Goal: Task Accomplishment & Management: Manage account settings

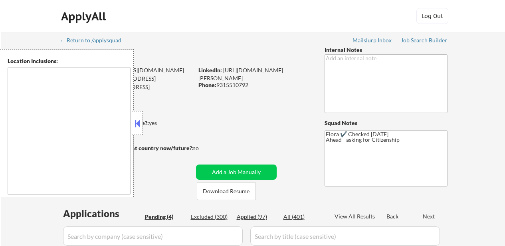
select select ""pending""
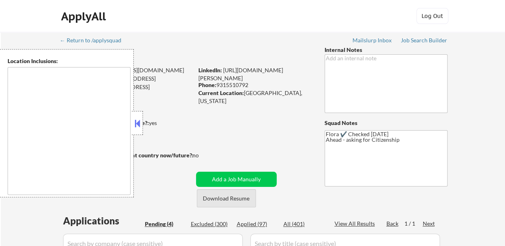
click at [224, 200] on button "Download Resume" at bounding box center [226, 198] width 59 height 18
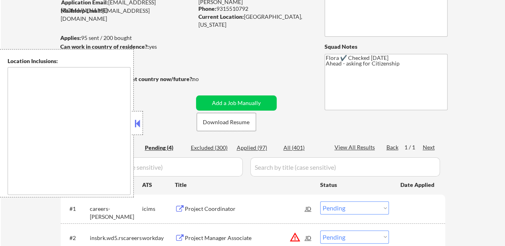
scroll to position [80, 0]
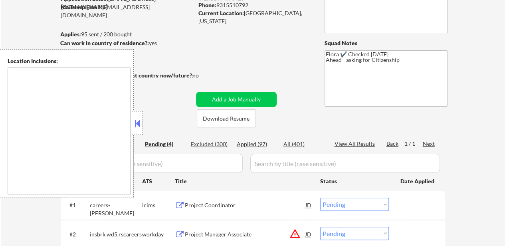
click at [140, 123] on button at bounding box center [137, 123] width 9 height 12
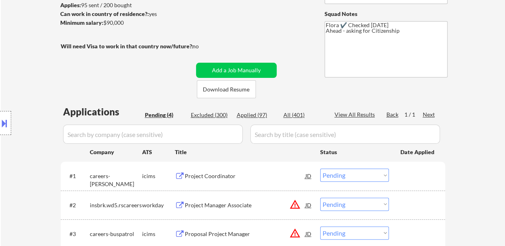
scroll to position [120, 0]
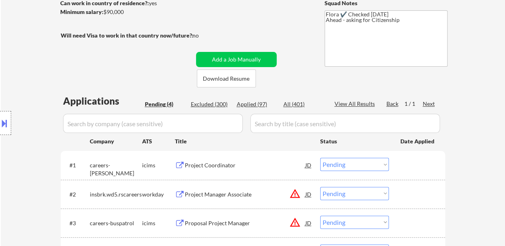
click at [210, 165] on div "Project Coordinator" at bounding box center [245, 165] width 120 height 8
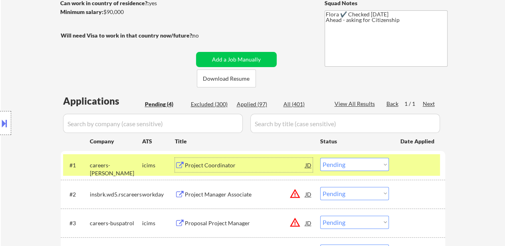
click at [241, 193] on div "Project Manager Associate" at bounding box center [245, 194] width 120 height 8
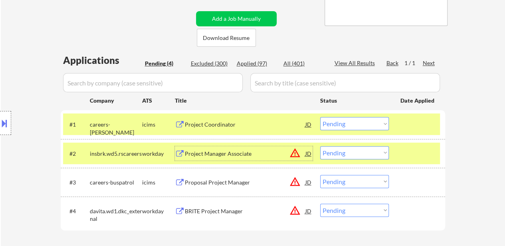
scroll to position [199, 0]
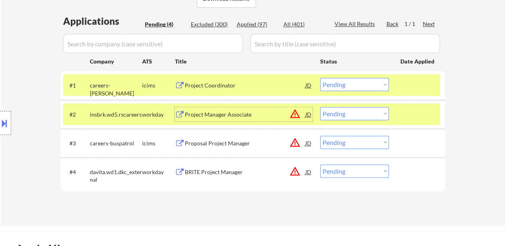
click at [239, 143] on div "Proposal Project Manager" at bounding box center [245, 143] width 120 height 8
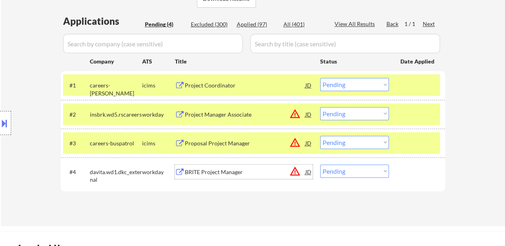
click at [231, 170] on div "BRITE Project Manager" at bounding box center [245, 172] width 120 height 8
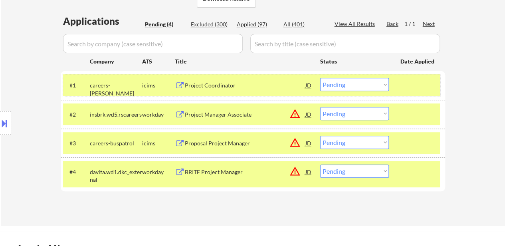
click at [334, 77] on div "#1 careers-peraton icims Project Coordinator JD Choose an option... Pending App…" at bounding box center [251, 85] width 377 height 22
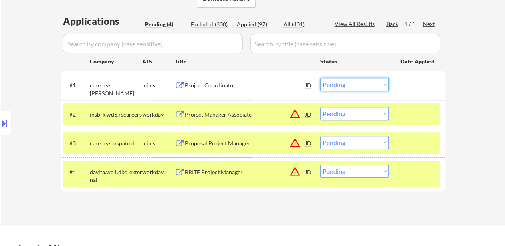
click at [335, 86] on select "Choose an option... Pending Applied Excluded (Questions) Excluded (Expired) Exc…" at bounding box center [354, 84] width 69 height 13
click at [320, 78] on select "Choose an option... Pending Applied Excluded (Questions) Excluded (Expired) Exc…" at bounding box center [354, 84] width 69 height 13
select select ""pending""
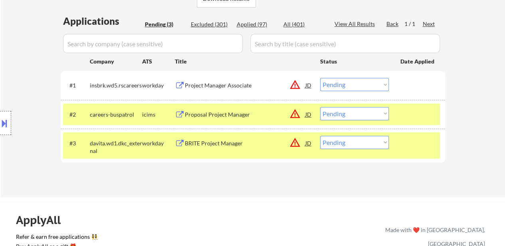
click at [359, 144] on select "Choose an option... Pending Applied Excluded (Questions) Excluded (Expired) Exc…" at bounding box center [354, 142] width 69 height 13
select select ""excluded__expired_""
click at [320, 136] on select "Choose an option... Pending Applied Excluded (Questions) Excluded (Expired) Exc…" at bounding box center [354, 142] width 69 height 13
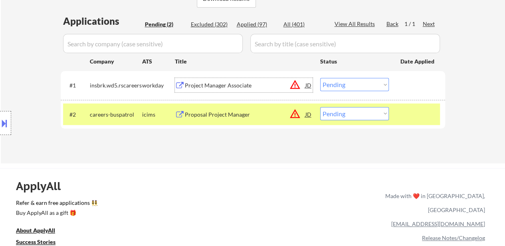
click at [227, 83] on div "Project Manager Associate" at bounding box center [245, 85] width 120 height 8
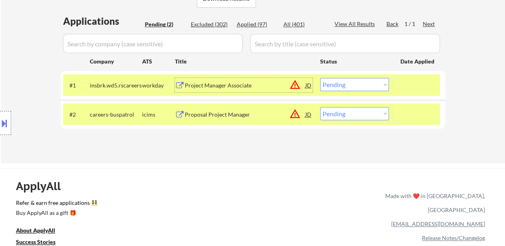
click at [210, 86] on div "Project Manager Associate" at bounding box center [245, 85] width 120 height 8
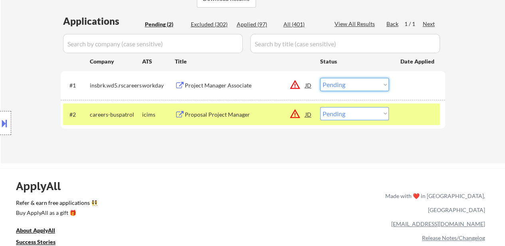
click at [340, 85] on select "Choose an option... Pending Applied Excluded (Questions) Excluded (Expired) Exc…" at bounding box center [354, 84] width 69 height 13
click at [320, 78] on select "Choose an option... Pending Applied Excluded (Questions) Excluded (Expired) Exc…" at bounding box center [354, 84] width 69 height 13
select select ""pending""
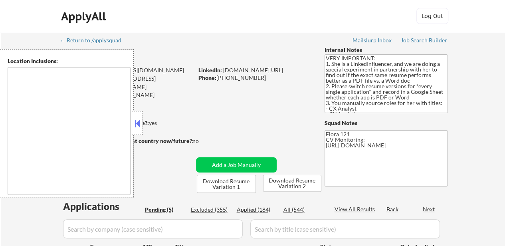
select select ""pending""
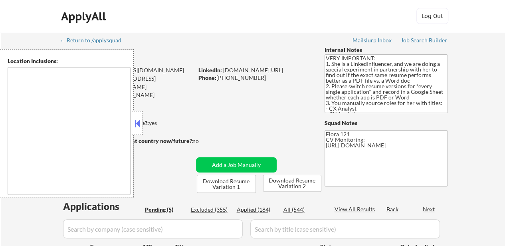
type textarea "[GEOGRAPHIC_DATA], OR [GEOGRAPHIC_DATA], OR [GEOGRAPHIC_DATA], OR [GEOGRAPHIC_D…"
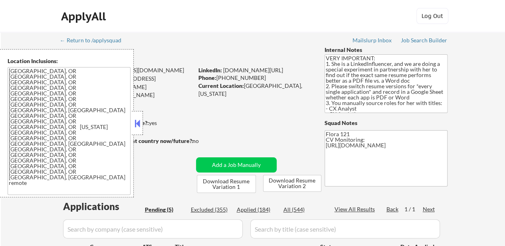
click at [140, 122] on button at bounding box center [137, 123] width 9 height 12
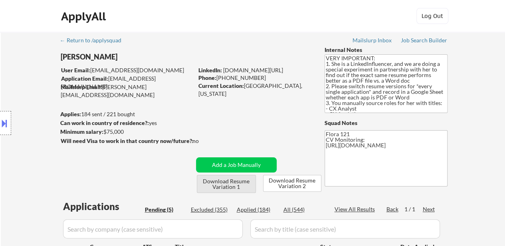
click at [243, 183] on button "Download Resume Variation 1" at bounding box center [226, 184] width 59 height 18
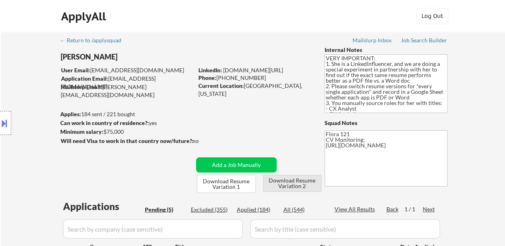
click at [296, 185] on button "Download Resume Variation 2" at bounding box center [292, 183] width 58 height 17
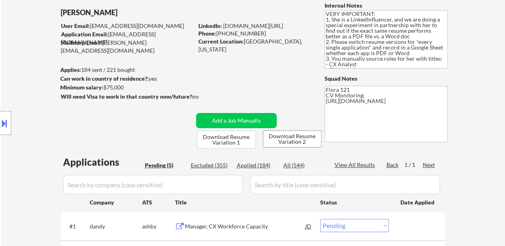
scroll to position [80, 0]
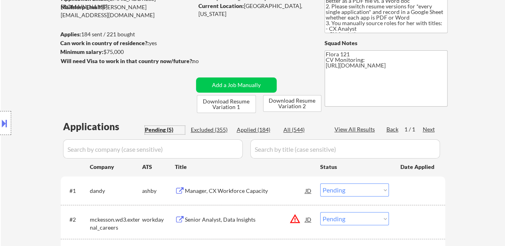
click at [159, 130] on div "Pending (5)" at bounding box center [165, 130] width 40 height 8
click at [217, 190] on div "Manager, CX Workforce Capacity" at bounding box center [245, 191] width 120 height 8
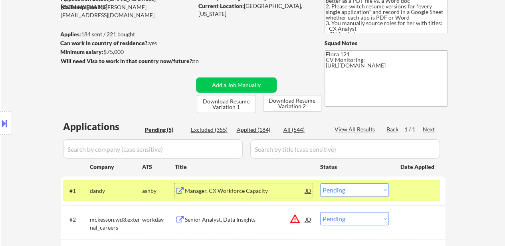
click at [223, 221] on div "Senior Analyst, Data Insights" at bounding box center [245, 219] width 120 height 8
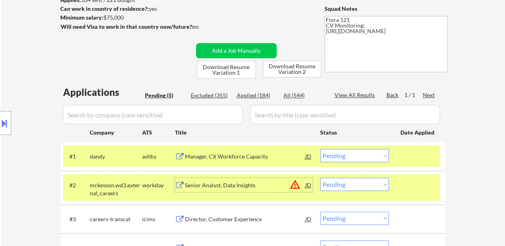
scroll to position [160, 0]
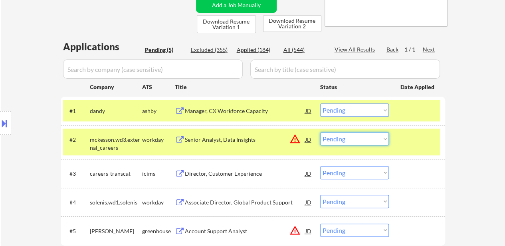
click at [358, 138] on select "Choose an option... Pending Applied Excluded (Questions) Excluded (Expired) Exc…" at bounding box center [354, 138] width 69 height 13
click at [320, 132] on select "Choose an option... Pending Applied Excluded (Questions) Excluded (Expired) Exc…" at bounding box center [354, 138] width 69 height 13
select select ""pending""
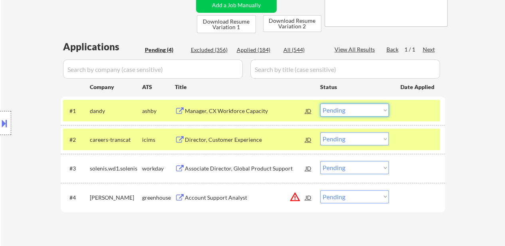
click at [336, 111] on select "Choose an option... Pending Applied Excluded (Questions) Excluded (Expired) Exc…" at bounding box center [354, 109] width 69 height 13
click at [320, 103] on select "Choose an option... Pending Applied Excluded (Questions) Excluded (Expired) Exc…" at bounding box center [354, 109] width 69 height 13
click at [226, 138] on div "Director, Customer Experience" at bounding box center [245, 140] width 120 height 8
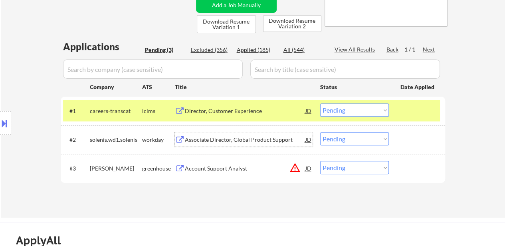
click at [231, 136] on div "Associate Director, Global Product Support" at bounding box center [245, 140] width 120 height 8
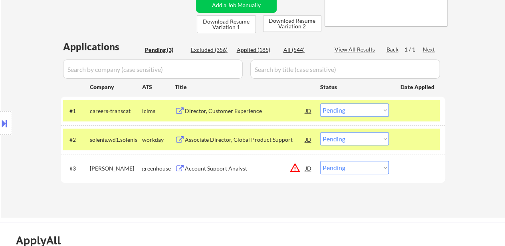
click at [5, 126] on button at bounding box center [4, 122] width 9 height 13
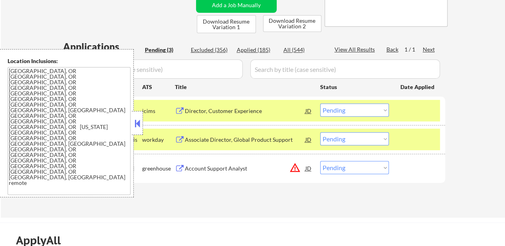
click at [138, 124] on button at bounding box center [137, 123] width 9 height 12
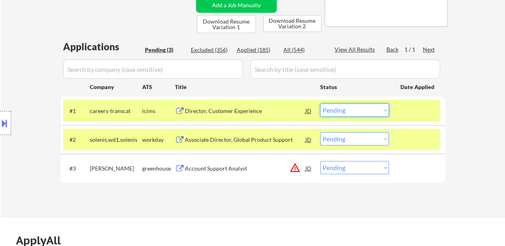
drag, startPoint x: 349, startPoint y: 109, endPoint x: 349, endPoint y: 115, distance: 6.4
click at [349, 109] on select "Choose an option... Pending Applied Excluded (Questions) Excluded (Expired) Exc…" at bounding box center [354, 109] width 69 height 13
click at [320, 103] on select "Choose an option... Pending Applied Excluded (Questions) Excluded (Expired) Exc…" at bounding box center [354, 109] width 69 height 13
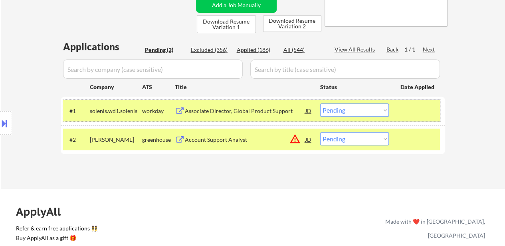
click at [377, 103] on div "#1 solenis.wd1.solenis workday Associate Director, Global Product Support JD Ch…" at bounding box center [251, 111] width 377 height 22
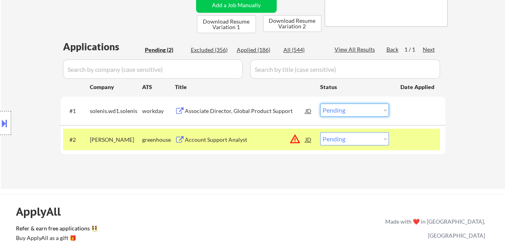
drag, startPoint x: 363, startPoint y: 111, endPoint x: 363, endPoint y: 115, distance: 4.0
click at [363, 112] on select "Choose an option... Pending Applied Excluded (Questions) Excluded (Expired) Exc…" at bounding box center [354, 109] width 69 height 13
click at [320, 103] on select "Choose an option... Pending Applied Excluded (Questions) Excluded (Expired) Exc…" at bounding box center [354, 109] width 69 height 13
click at [234, 141] on div "Account Support Analyst" at bounding box center [245, 140] width 120 height 8
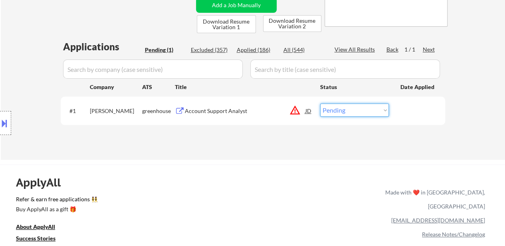
click at [337, 108] on select "Choose an option... Pending Applied Excluded (Questions) Excluded (Expired) Exc…" at bounding box center [354, 109] width 69 height 13
select select ""excluded__location_""
click at [320, 103] on select "Choose an option... Pending Applied Excluded (Questions) Excluded (Expired) Exc…" at bounding box center [354, 109] width 69 height 13
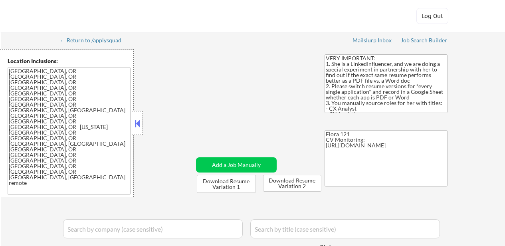
select select ""pending""
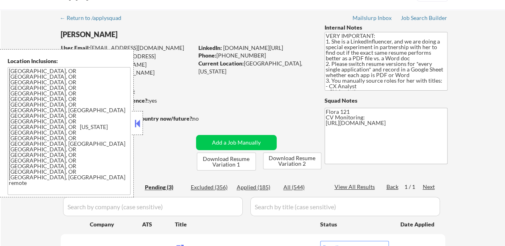
scroll to position [40, 0]
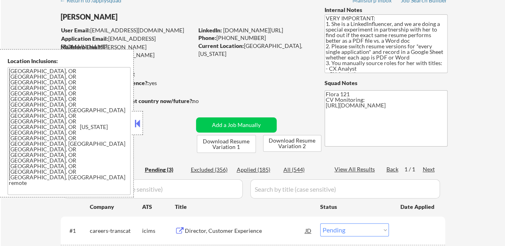
click at [256, 170] on div "Applied (185)" at bounding box center [257, 170] width 40 height 8
click at [138, 121] on button at bounding box center [137, 123] width 9 height 12
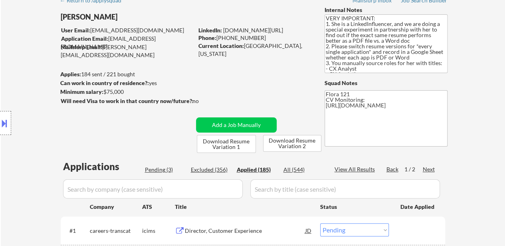
select select ""applied""
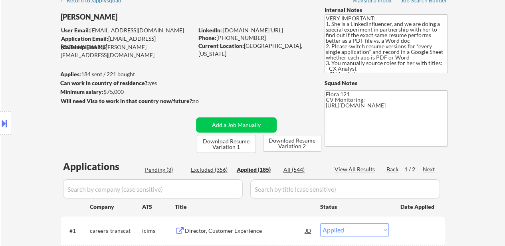
select select ""applied""
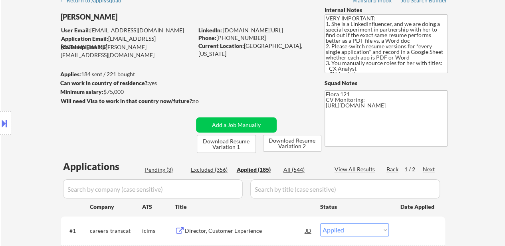
select select ""applied""
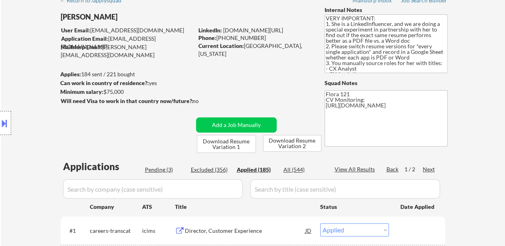
select select ""applied""
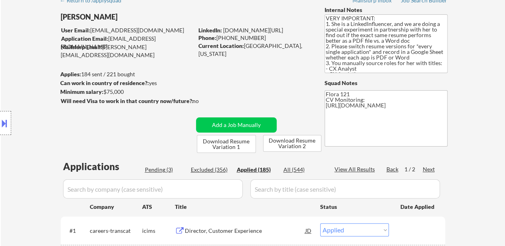
select select ""applied""
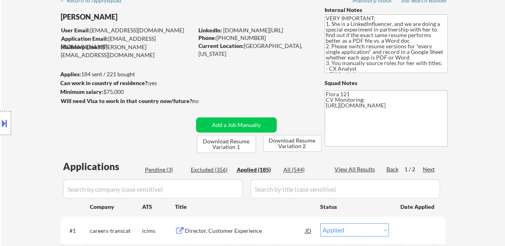
select select ""applied""
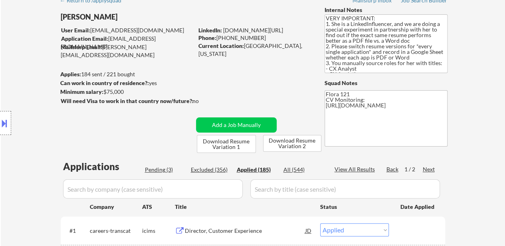
select select ""applied""
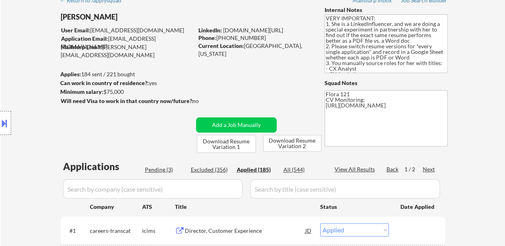
select select ""applied""
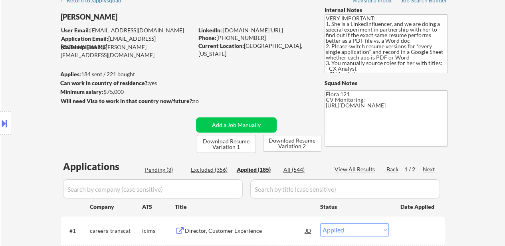
select select ""applied""
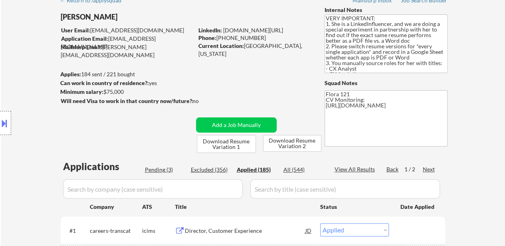
select select ""applied""
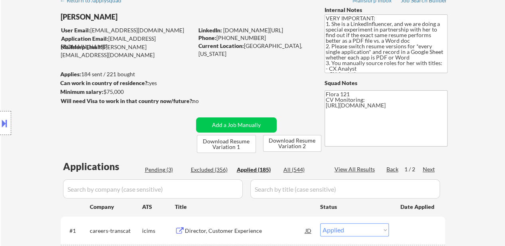
select select ""applied""
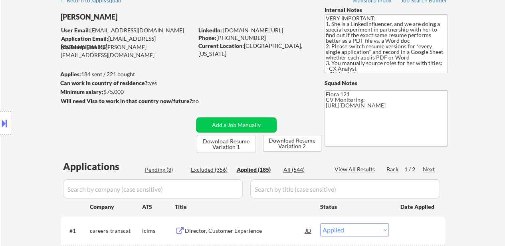
select select ""applied""
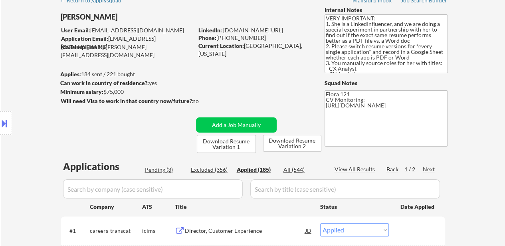
select select ""applied""
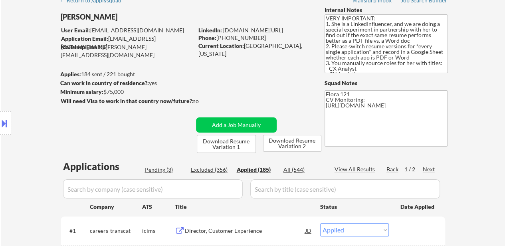
select select ""applied""
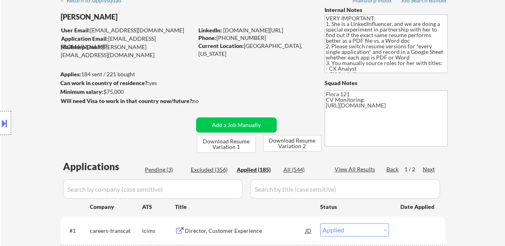
select select ""applied""
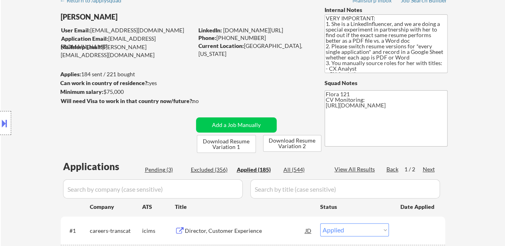
select select ""applied""
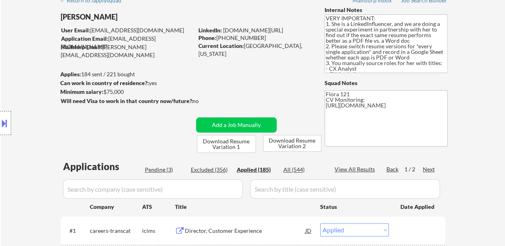
select select ""applied""
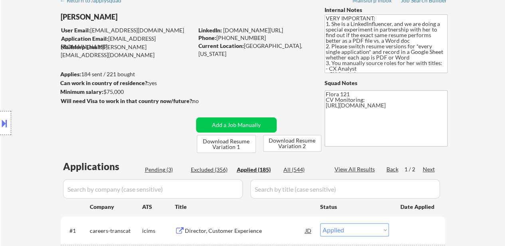
select select ""applied""
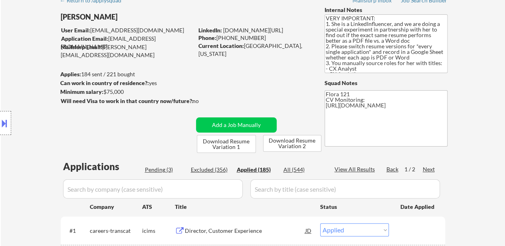
select select ""applied""
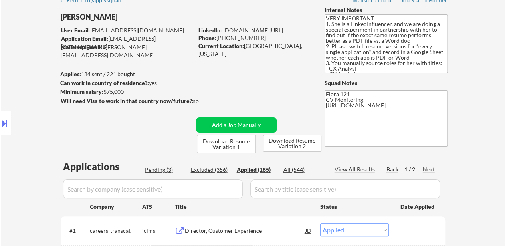
select select ""applied""
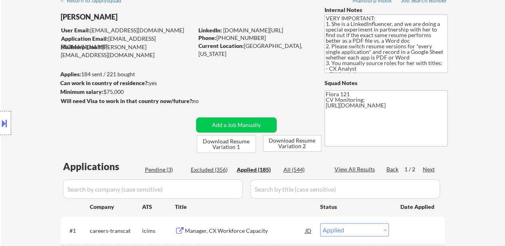
scroll to position [120, 0]
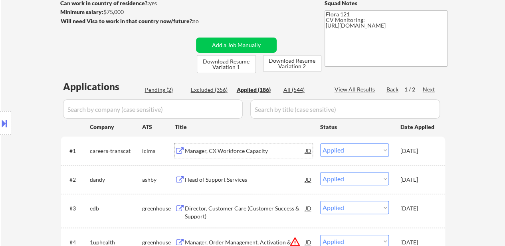
click at [230, 151] on div "Manager, CX Workforce Capacity" at bounding box center [245, 151] width 120 height 8
